Goal: Task Accomplishment & Management: Manage account settings

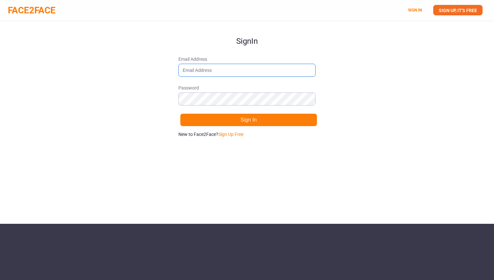
click at [255, 67] on input "Email Address" at bounding box center [246, 70] width 137 height 13
click at [443, 12] on link "SIGN UP, IT'S FREE" at bounding box center [457, 10] width 49 height 10
click at [254, 127] on form "Sign Up Email Address [EMAIL_ADDRESS][DOMAIN_NAME] Password Sign Up Already hav…" at bounding box center [246, 79] width 137 height 116
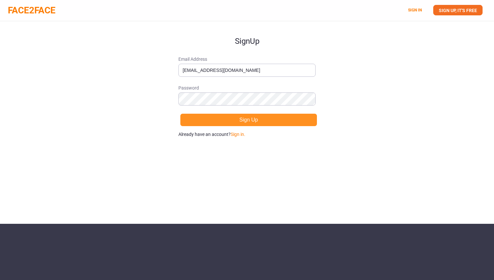
click at [252, 121] on button "Sign Up" at bounding box center [248, 119] width 137 height 13
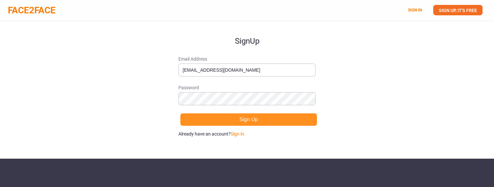
click at [224, 118] on button "Sign Up" at bounding box center [248, 119] width 137 height 13
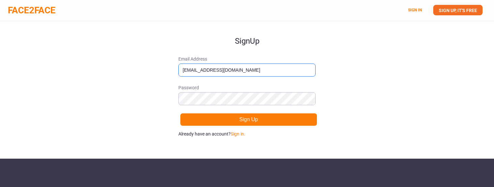
drag, startPoint x: 211, startPoint y: 71, endPoint x: 267, endPoint y: 71, distance: 56.8
click at [267, 71] on input "[EMAIL_ADDRESS][DOMAIN_NAME]" at bounding box center [246, 70] width 137 height 13
type input "[EMAIL_ADDRESS][DOMAIN_NAME]"
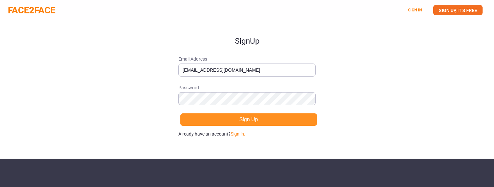
click at [231, 121] on button "Sign Up" at bounding box center [248, 119] width 137 height 13
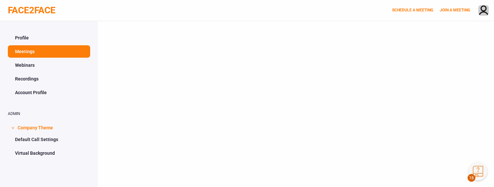
click at [36, 66] on link "Webinars" at bounding box center [49, 65] width 82 height 12
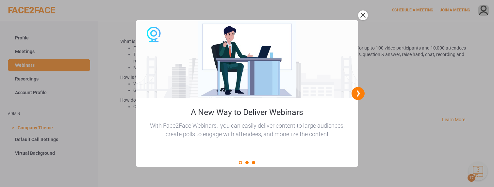
click at [356, 93] on icon "next" at bounding box center [358, 94] width 10 height 10
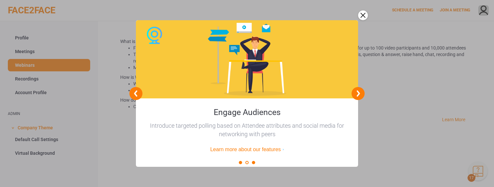
click at [356, 93] on icon "next" at bounding box center [358, 94] width 10 height 10
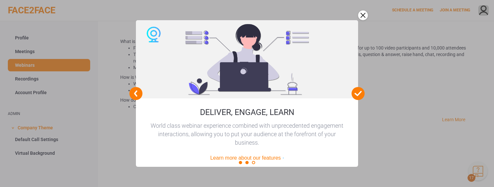
click at [358, 17] on div "close" at bounding box center [363, 15] width 10 height 10
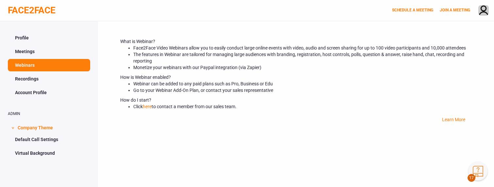
click at [45, 34] on link "Profile" at bounding box center [49, 38] width 82 height 12
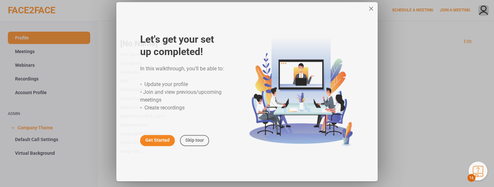
click at [369, 11] on div "close" at bounding box center [371, 10] width 7 height 7
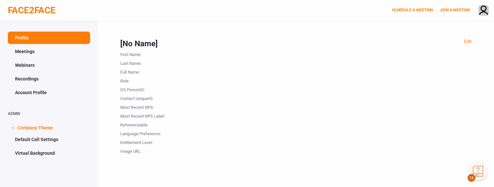
click at [35, 53] on link "Meetings" at bounding box center [49, 51] width 82 height 12
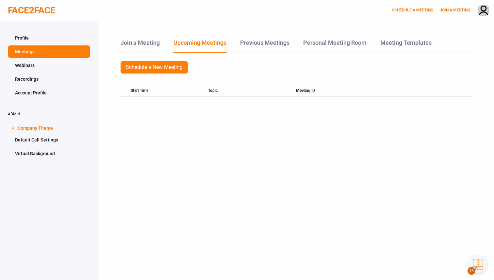
click at [421, 9] on link "SCHEDULE A MEETING" at bounding box center [412, 10] width 41 height 5
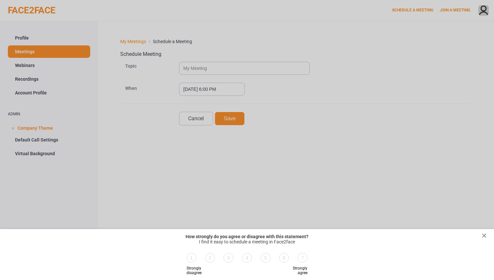
click at [485, 235] on div "exit survey" at bounding box center [484, 235] width 7 height 7
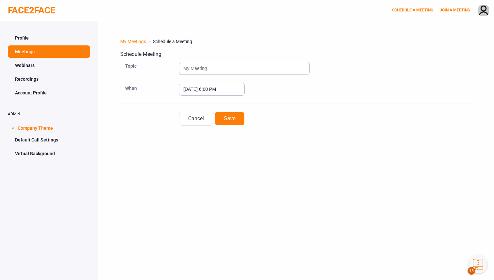
click at [34, 79] on link "Recordings" at bounding box center [49, 79] width 82 height 12
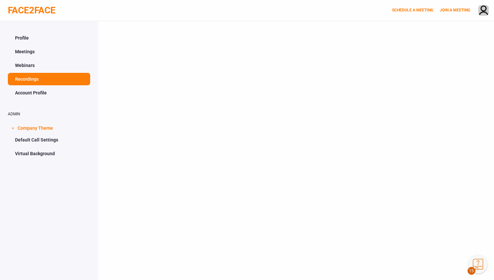
click at [35, 90] on link "Account Profile" at bounding box center [49, 93] width 82 height 12
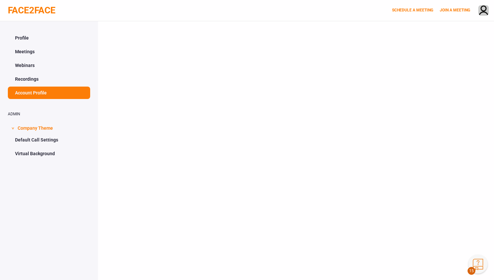
click at [48, 41] on link "Profile" at bounding box center [49, 38] width 82 height 12
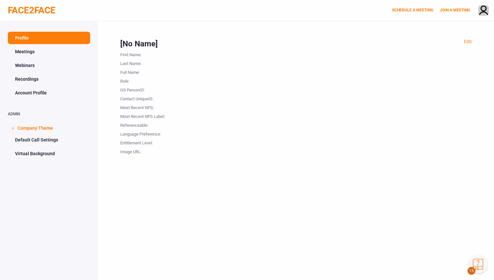
click at [479, 267] on button "Knowledge Center Bot, also known as KC Bot is an onboarding assistant that allo…" at bounding box center [477, 263] width 19 height 19
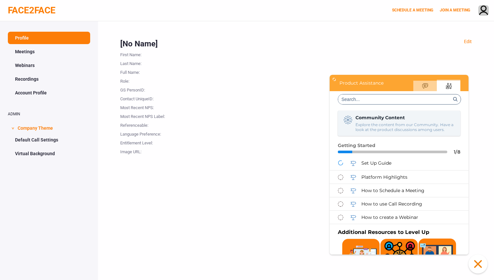
click at [407, 64] on div at bounding box center [329, 62] width 286 height 9
click at [476, 267] on button "Click to close the Knowledge Center Bot window." at bounding box center [477, 263] width 19 height 19
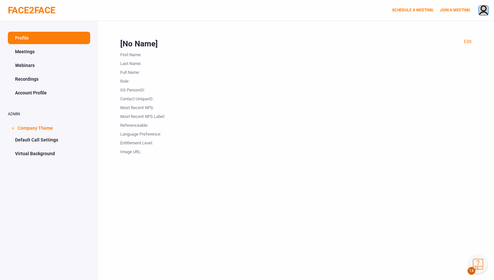
click at [484, 8] on img at bounding box center [483, 11] width 10 height 11
click at [390, 55] on div at bounding box center [329, 53] width 286 height 9
click at [475, 268] on button "Knowledge Center Bot, also known as KC Bot is an onboarding assistant that allo…" at bounding box center [477, 263] width 19 height 19
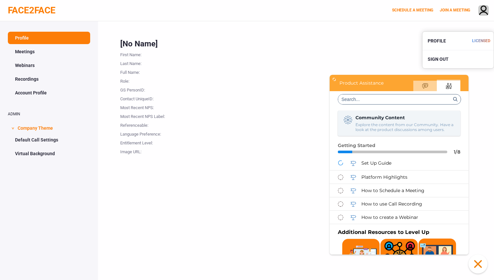
click at [475, 268] on button "Click to close the Knowledge Center Bot window." at bounding box center [477, 263] width 19 height 19
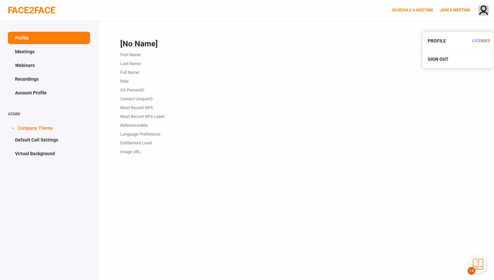
click at [477, 272] on button "Knowledge Center Bot, also known as KC Bot is an onboarding assistant that allo…" at bounding box center [477, 263] width 19 height 19
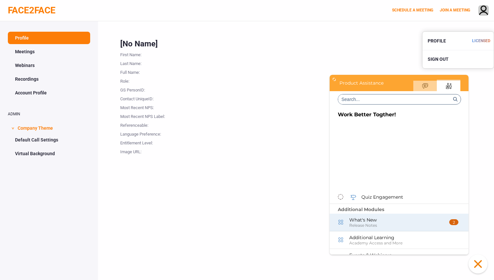
scroll to position [236, 0]
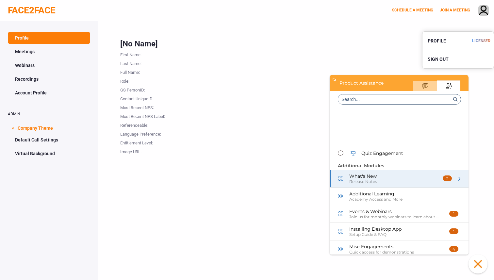
click at [422, 176] on div "What's New" at bounding box center [395, 176] width 92 height 6
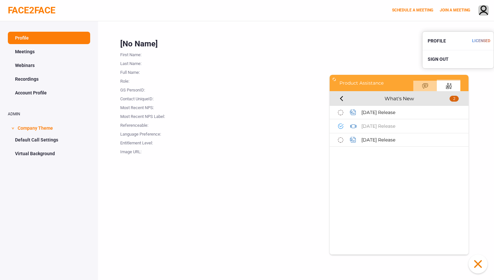
click at [341, 101] on div "What's New 2" at bounding box center [399, 98] width 139 height 15
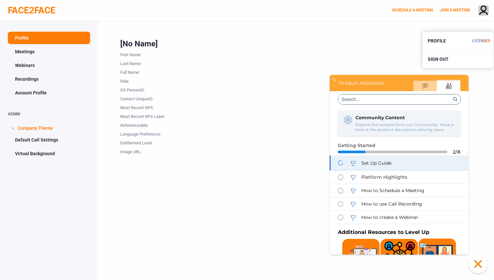
click at [364, 163] on span "Set Up Guide" at bounding box center [376, 163] width 30 height 6
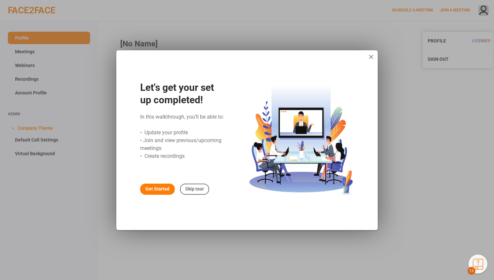
click at [163, 187] on div "Get Started" at bounding box center [157, 189] width 35 height 11
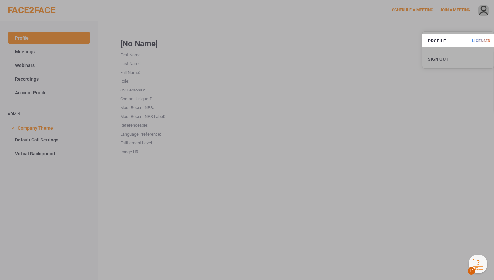
click at [404, 98] on div at bounding box center [211, 140] width 422 height 280
click at [475, 262] on button "Knowledge Center Bot, also known as KC Bot is an onboarding assistant that allo…" at bounding box center [477, 263] width 19 height 19
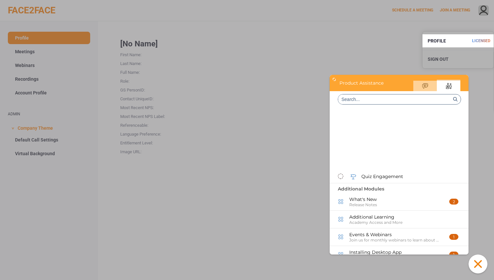
scroll to position [236, 0]
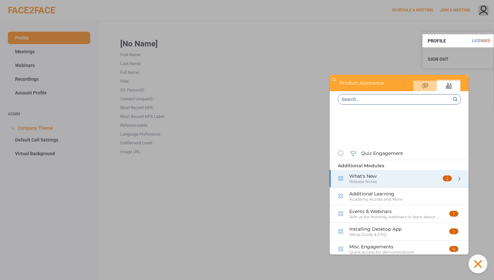
click at [394, 175] on div "What's New" at bounding box center [395, 176] width 92 height 6
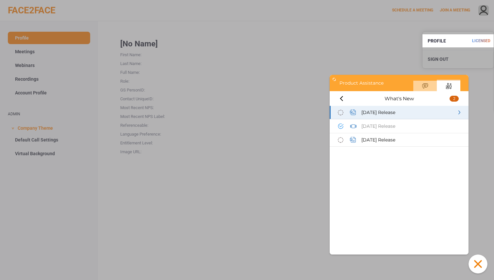
click at [384, 113] on span "[DATE] Release" at bounding box center [378, 112] width 34 height 6
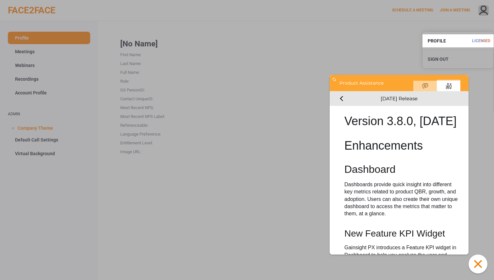
click at [341, 100] on div "[DATE] Release" at bounding box center [399, 98] width 139 height 15
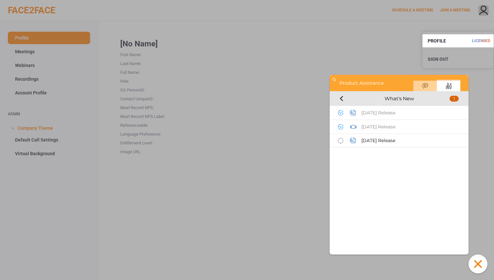
click at [342, 96] on div "What's New 1" at bounding box center [399, 98] width 139 height 15
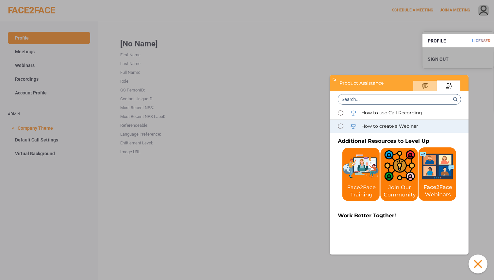
scroll to position [98, 0]
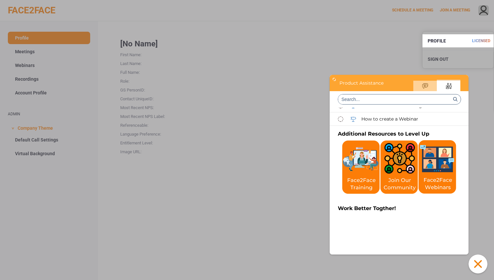
click at [367, 179] on img at bounding box center [361, 166] width 38 height 53
click at [443, 179] on img at bounding box center [437, 167] width 38 height 54
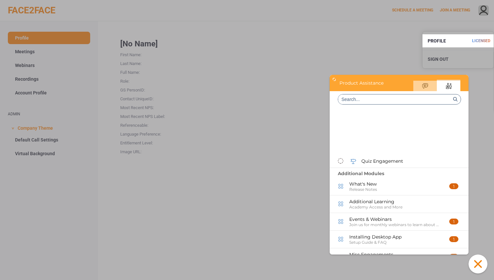
scroll to position [236, 0]
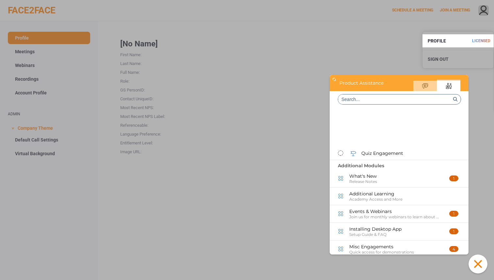
click at [131, 128] on div at bounding box center [211, 140] width 422 height 280
click at [474, 261] on button "Click to close the Knowledge Center Bot window." at bounding box center [477, 263] width 19 height 19
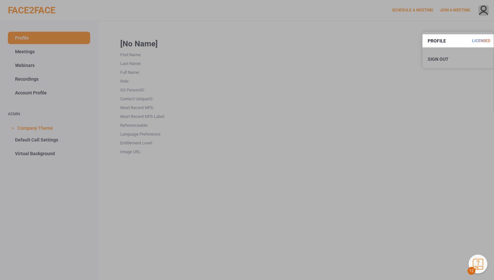
click at [224, 125] on div at bounding box center [211, 140] width 422 height 280
click at [465, 38] on link "PROFILE" at bounding box center [457, 40] width 71 height 13
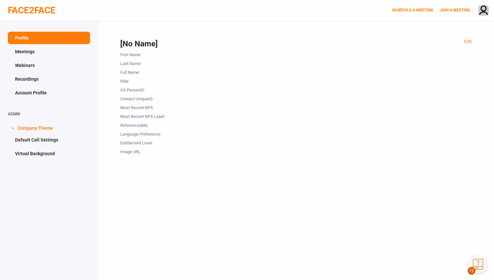
click at [67, 94] on link "Account Profile" at bounding box center [49, 93] width 82 height 12
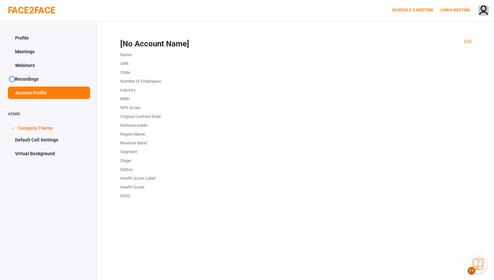
scroll to position [21, 0]
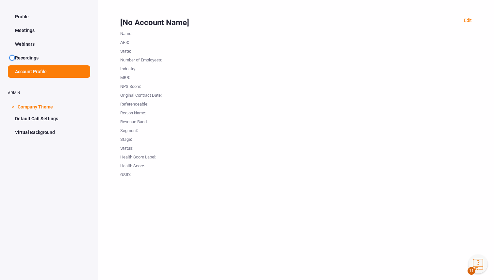
click at [27, 56] on link "Recordings" at bounding box center [49, 58] width 82 height 12
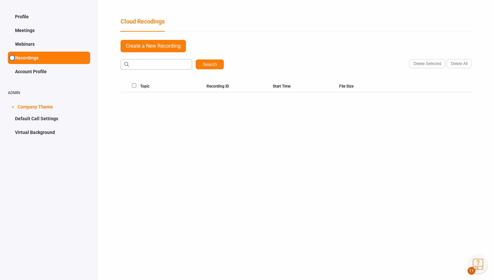
click at [39, 122] on link "Default Call Settings" at bounding box center [49, 118] width 82 height 12
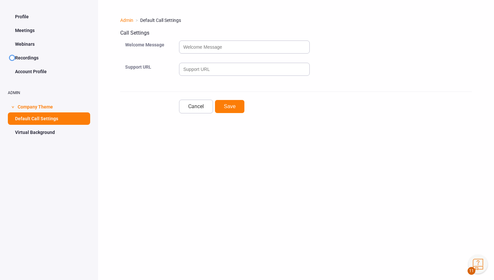
click at [42, 134] on link "Virtual Background" at bounding box center [49, 132] width 82 height 12
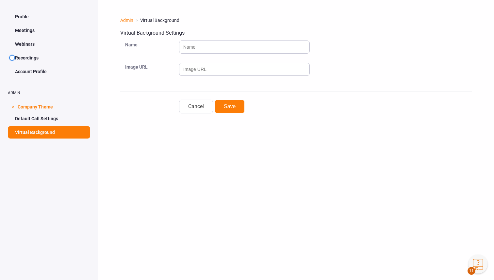
click at [33, 15] on link "Profile" at bounding box center [49, 16] width 82 height 12
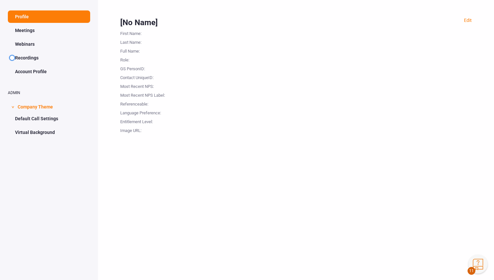
click at [48, 72] on link "Account Profile" at bounding box center [49, 71] width 82 height 12
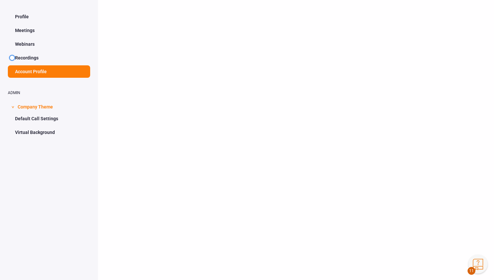
click at [61, 132] on link "Virtual Background" at bounding box center [49, 132] width 82 height 12
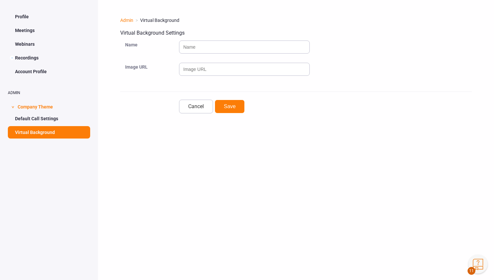
click at [30, 56] on link "Recordings" at bounding box center [49, 58] width 82 height 12
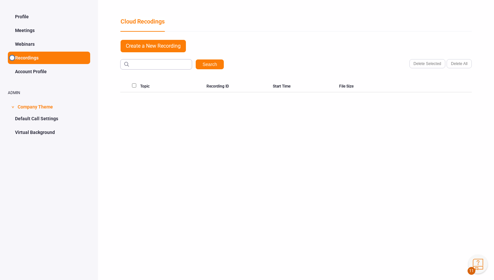
click at [478, 266] on button "Knowledge Center Bot, also known as KC Bot is an onboarding assistant that allo…" at bounding box center [477, 263] width 19 height 19
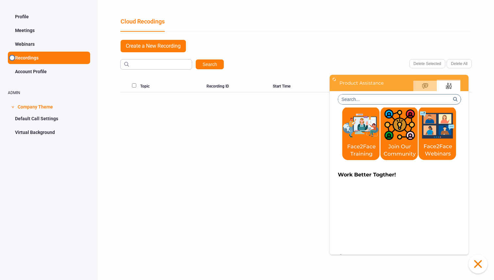
scroll to position [130, 0]
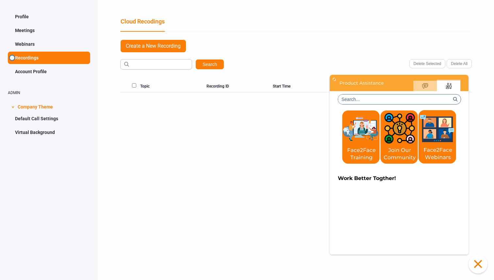
click at [363, 147] on img at bounding box center [361, 136] width 38 height 53
click at [449, 155] on img at bounding box center [437, 137] width 38 height 54
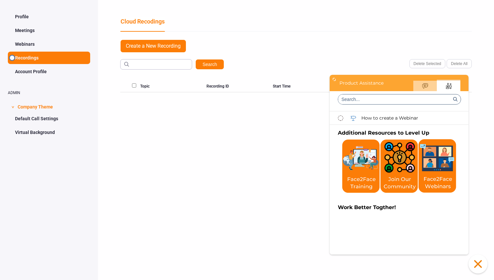
scroll to position [101, 0]
click at [434, 176] on img at bounding box center [437, 166] width 38 height 54
